Goal: Find specific fact: Find specific fact

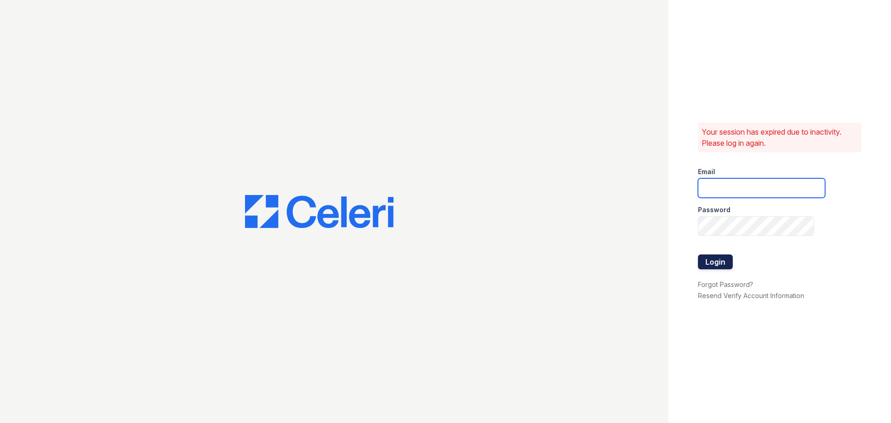
type input "greenwood1@cafmanagement.com"
click at [723, 261] on button "Login" at bounding box center [715, 261] width 35 height 15
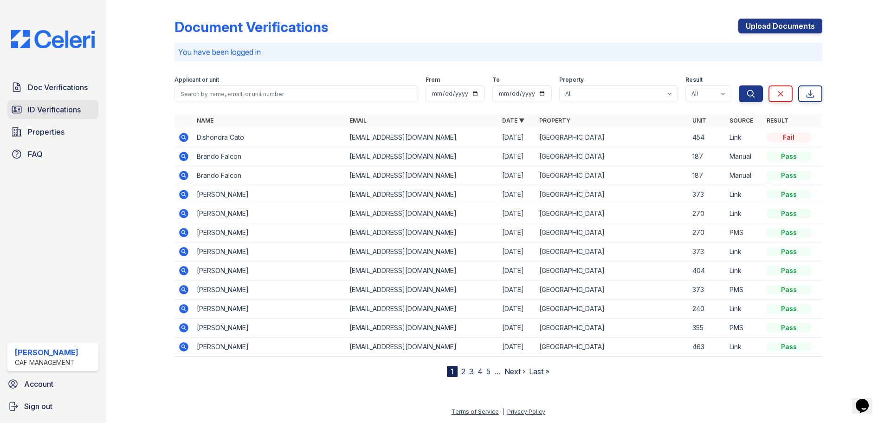
click at [61, 110] on span "ID Verifications" at bounding box center [54, 109] width 53 height 11
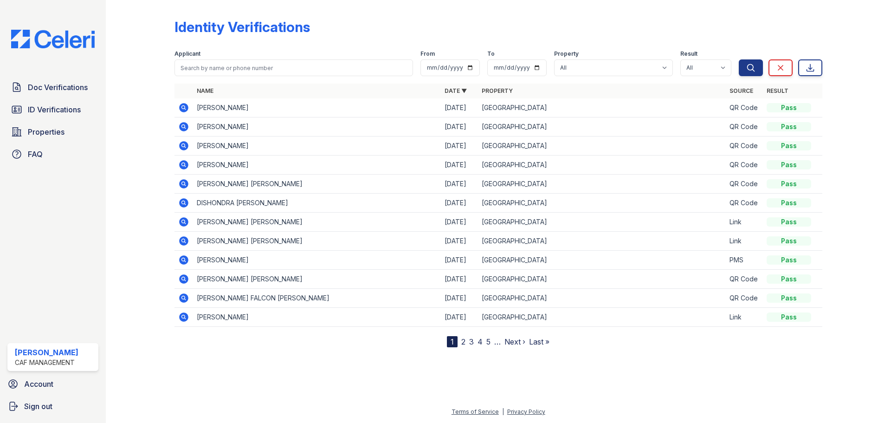
click at [186, 105] on icon at bounding box center [183, 107] width 9 height 9
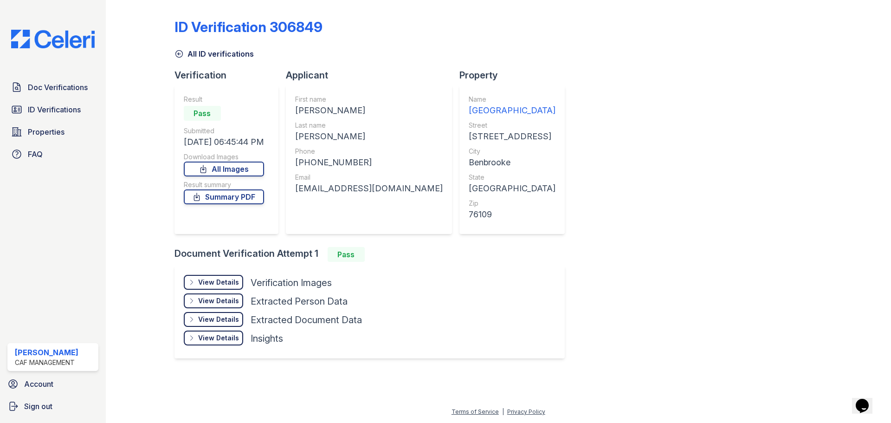
drag, startPoint x: 301, startPoint y: 107, endPoint x: 385, endPoint y: 114, distance: 84.3
click at [385, 114] on div "[PERSON_NAME]" at bounding box center [369, 110] width 148 height 13
copy div "[PERSON_NAME]"
click at [346, 141] on div "[PERSON_NAME]" at bounding box center [369, 136] width 148 height 13
drag, startPoint x: 299, startPoint y: 135, endPoint x: 335, endPoint y: 135, distance: 35.7
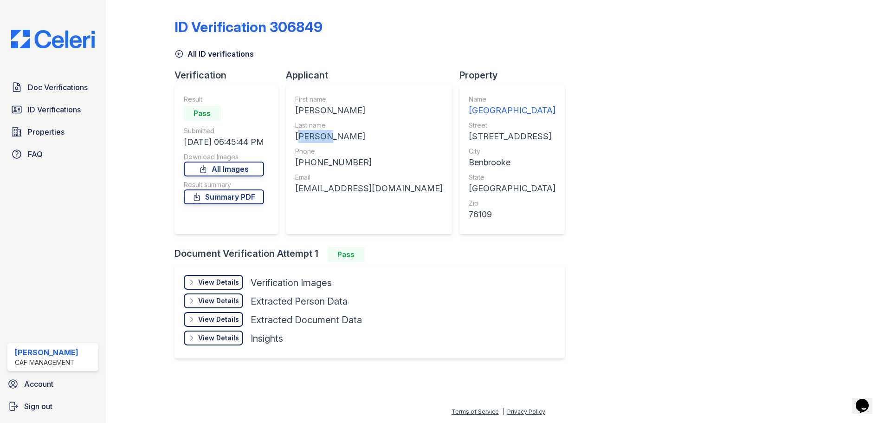
click at [335, 135] on div "[PERSON_NAME]" at bounding box center [369, 136] width 148 height 13
copy div "[PERSON_NAME]"
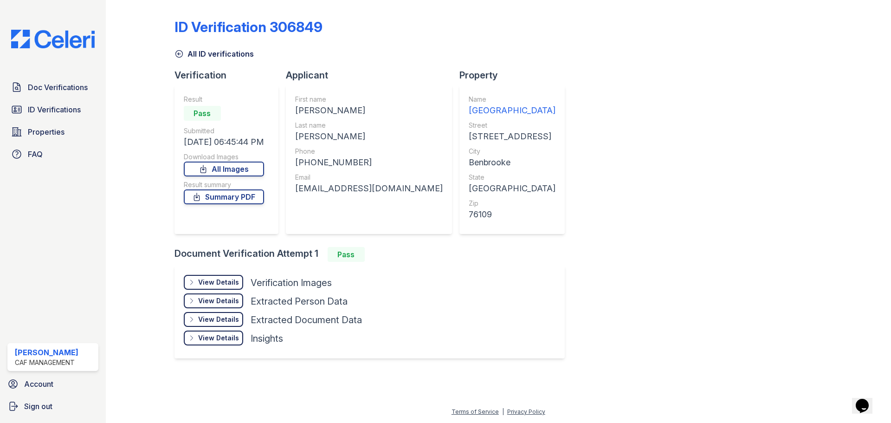
drag, startPoint x: 385, startPoint y: 149, endPoint x: 300, endPoint y: 155, distance: 85.5
click at [382, 149] on div "Phone" at bounding box center [369, 151] width 148 height 9
drag, startPoint x: 308, startPoint y: 163, endPoint x: 375, endPoint y: 160, distance: 67.4
click at [375, 160] on div "[PHONE_NUMBER]" at bounding box center [369, 162] width 148 height 13
copy div "5043390607"
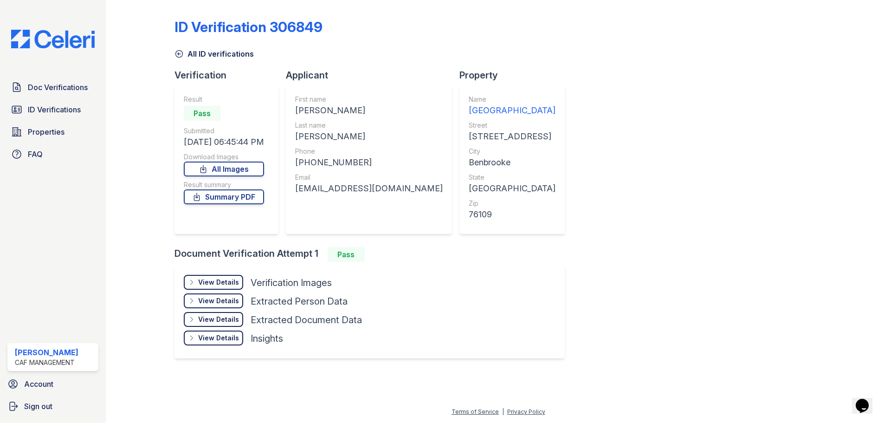
drag, startPoint x: 338, startPoint y: 216, endPoint x: 333, endPoint y: 215, distance: 5.7
click at [336, 216] on div "First name [PERSON_NAME] Last name [PERSON_NAME] Phone [PHONE_NUMBER] Email [EM…" at bounding box center [369, 160] width 148 height 130
drag, startPoint x: 300, startPoint y: 186, endPoint x: 395, endPoint y: 194, distance: 95.9
click at [395, 194] on div "First name [PERSON_NAME] Last name [PERSON_NAME] Phone [PHONE_NUMBER] Email [EM…" at bounding box center [369, 159] width 166 height 148
copy div "[EMAIL_ADDRESS][DOMAIN_NAME]"
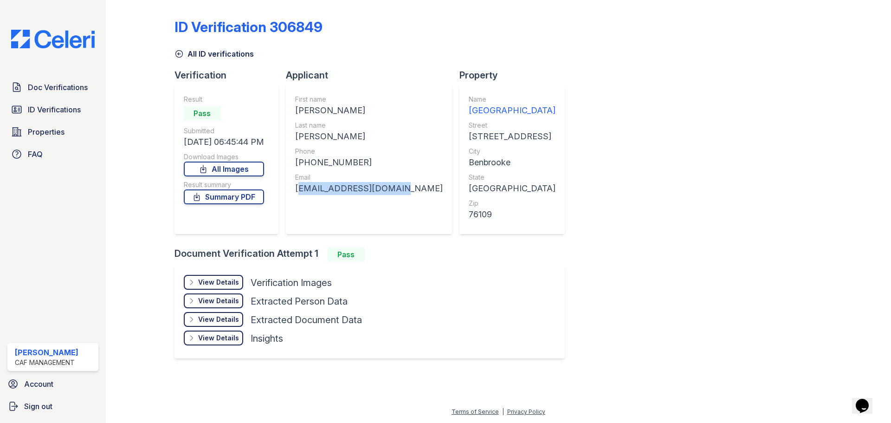
copy div "[EMAIL_ADDRESS][DOMAIN_NAME]"
